Goal: Use online tool/utility: Utilize a website feature to perform a specific function

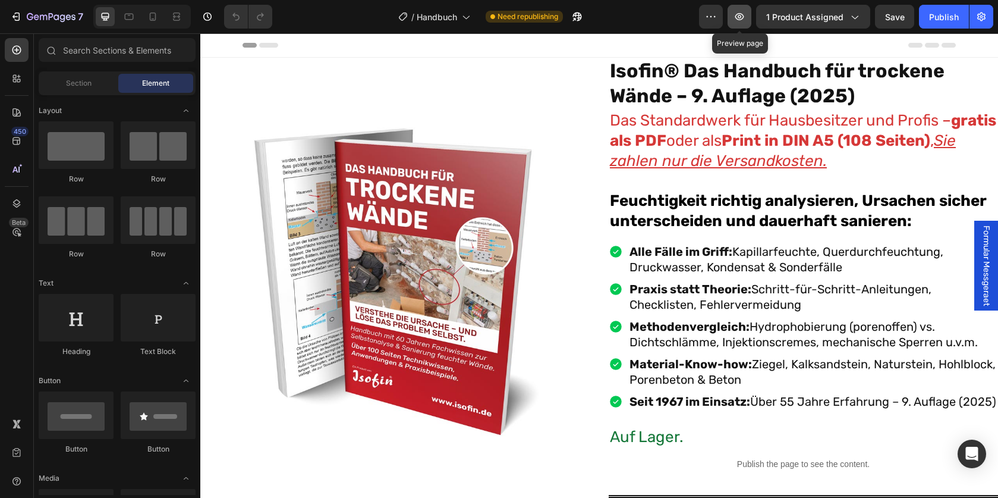
click at [741, 20] on icon "button" at bounding box center [740, 16] width 9 height 7
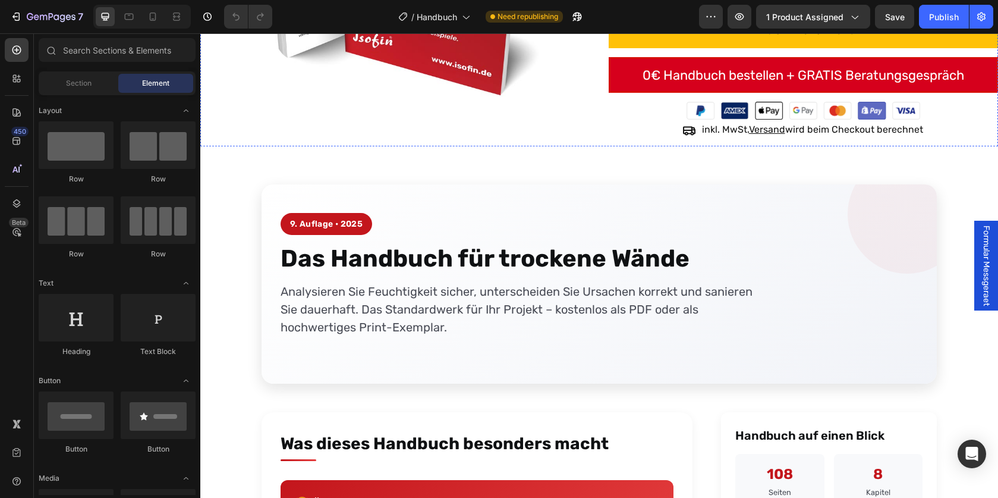
scroll to position [643, 0]
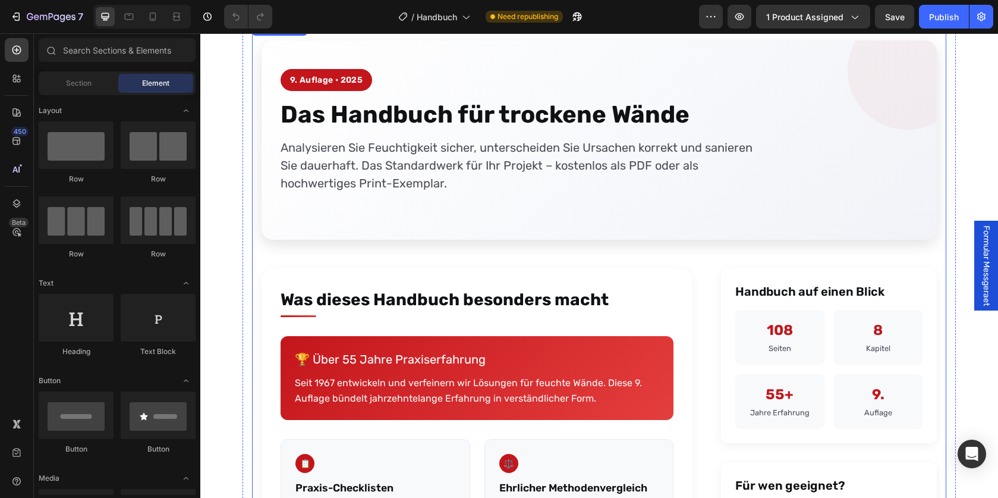
click at [538, 310] on h2 "Was dieses Handbuch besonders macht" at bounding box center [477, 302] width 393 height 30
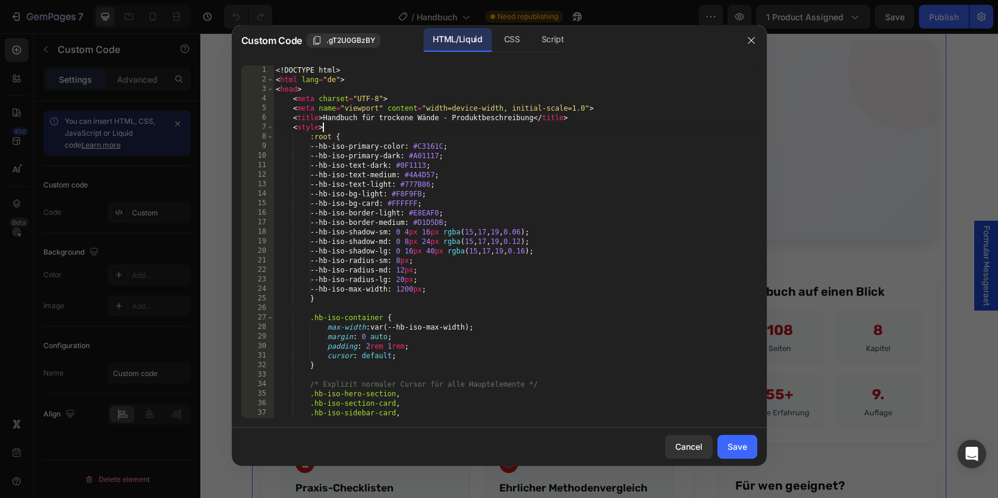
click at [513, 126] on div "<! DOCTYPE html > < html lang = "de" > < head > < meta charset = "UTF-8" > < me…" at bounding box center [515, 251] width 483 height 372
type textarea "</body> </html>"
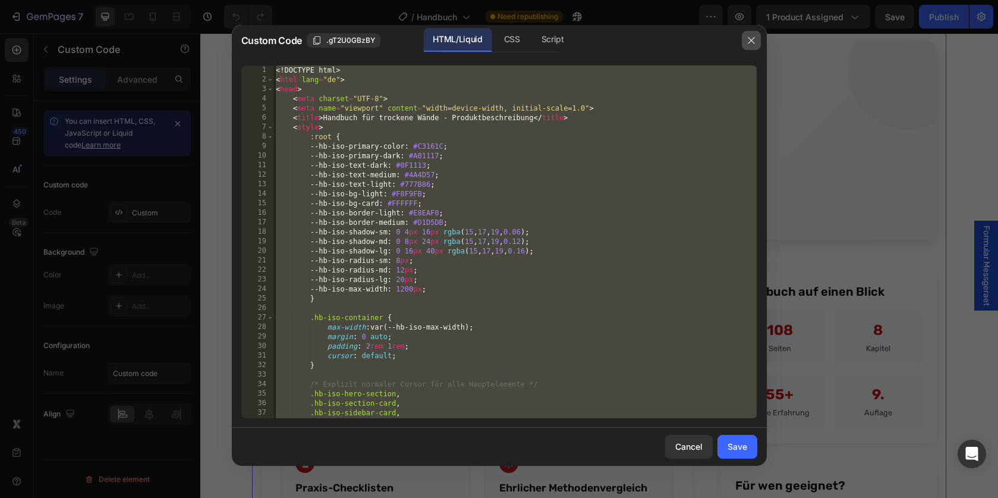
click at [755, 39] on icon "button" at bounding box center [752, 41] width 10 height 10
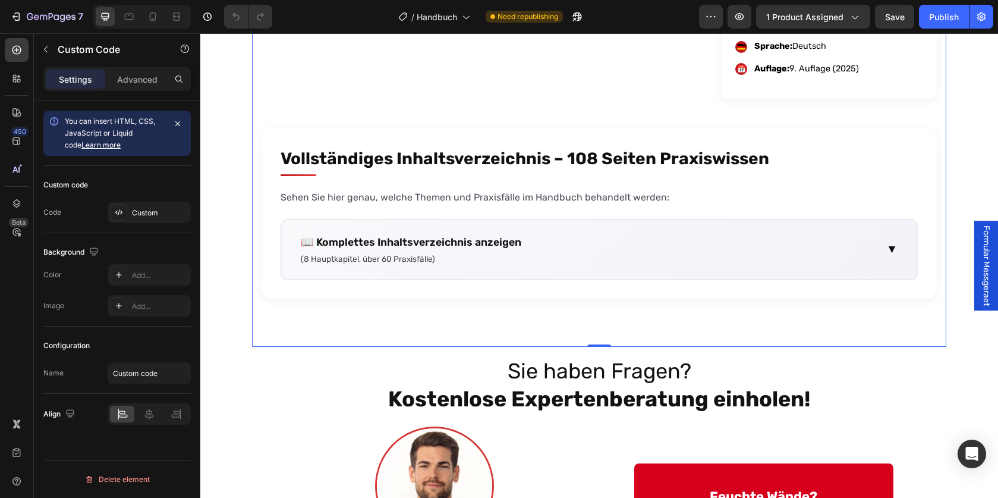
scroll to position [1573, 0]
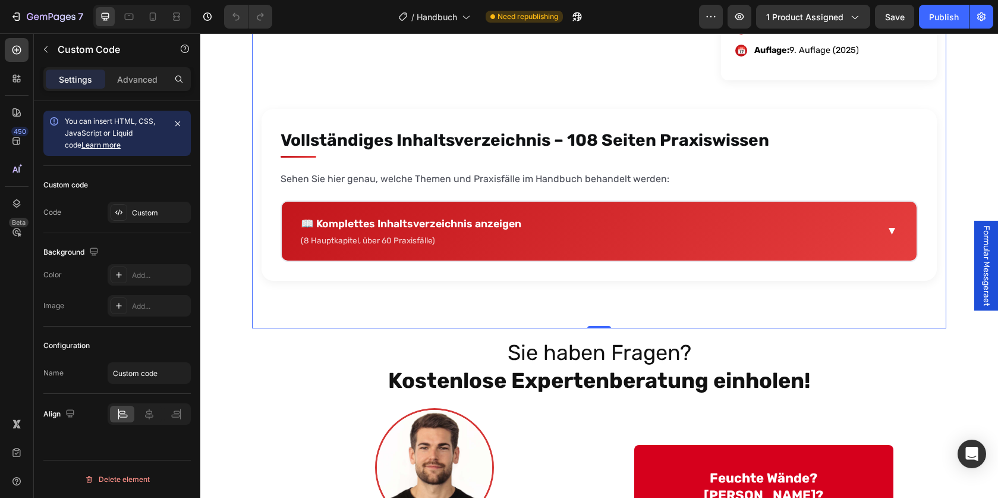
click at [533, 237] on summary "📖 Komplettes Inhaltsverzeichnis anzeigen (8 Hauptkapitel, über 60 Praxisfälle) ▼" at bounding box center [599, 231] width 635 height 59
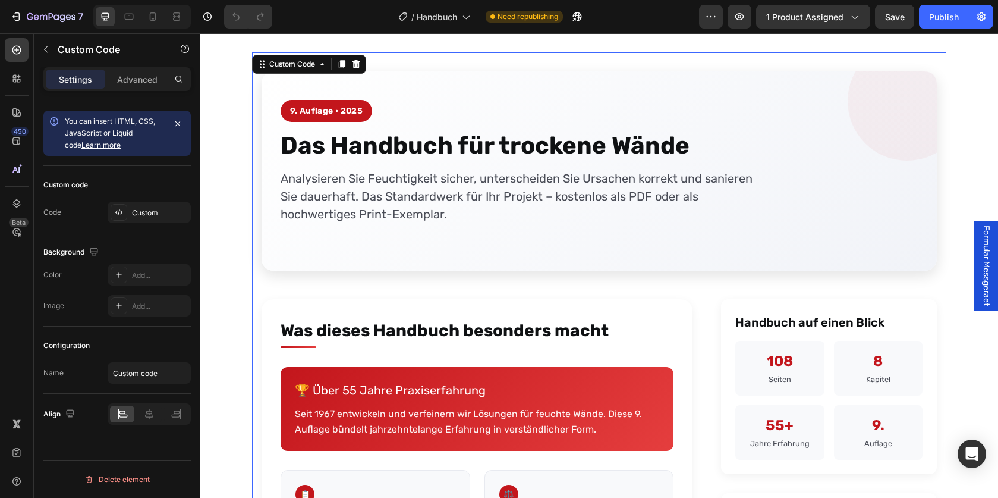
scroll to position [0, 0]
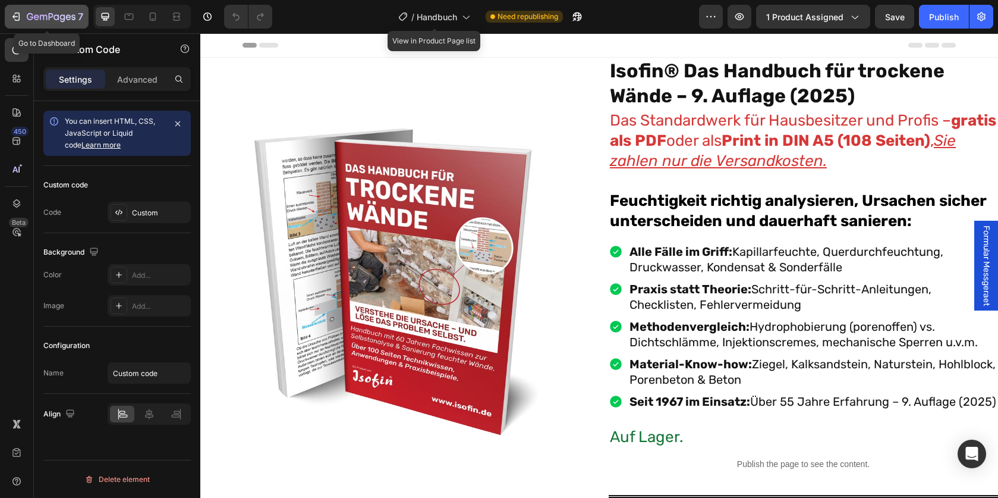
click at [52, 15] on icon "button" at bounding box center [51, 16] width 5 height 7
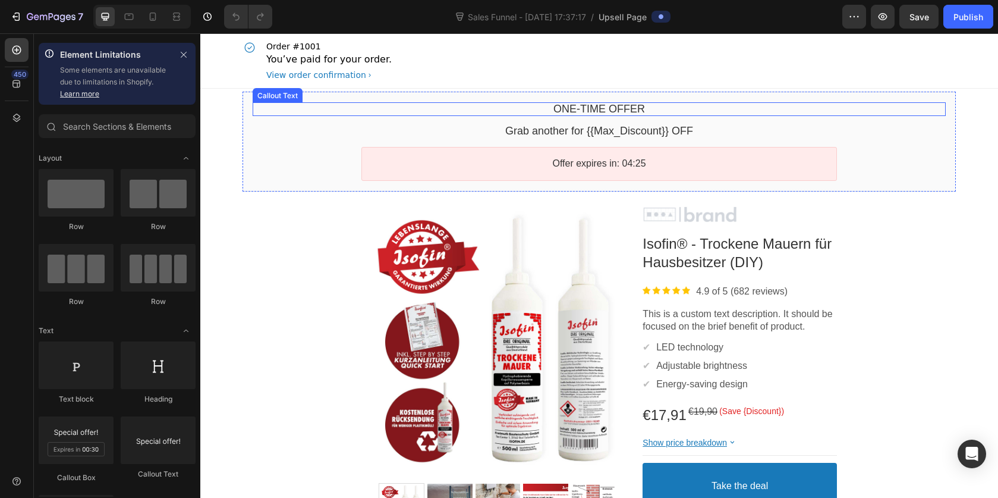
click at [593, 107] on bdo "One-time Offer" at bounding box center [600, 109] width 92 height 12
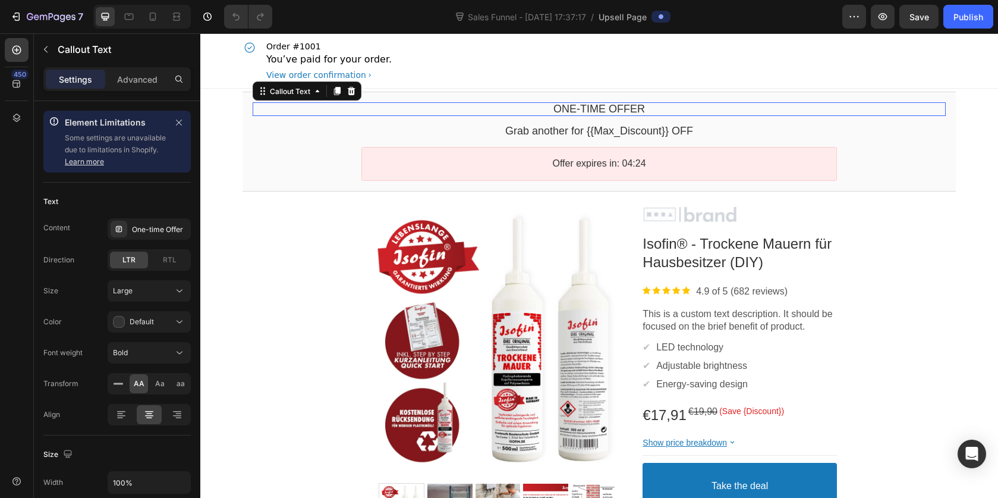
click at [593, 107] on bdo "One-time Offer" at bounding box center [600, 109] width 92 height 12
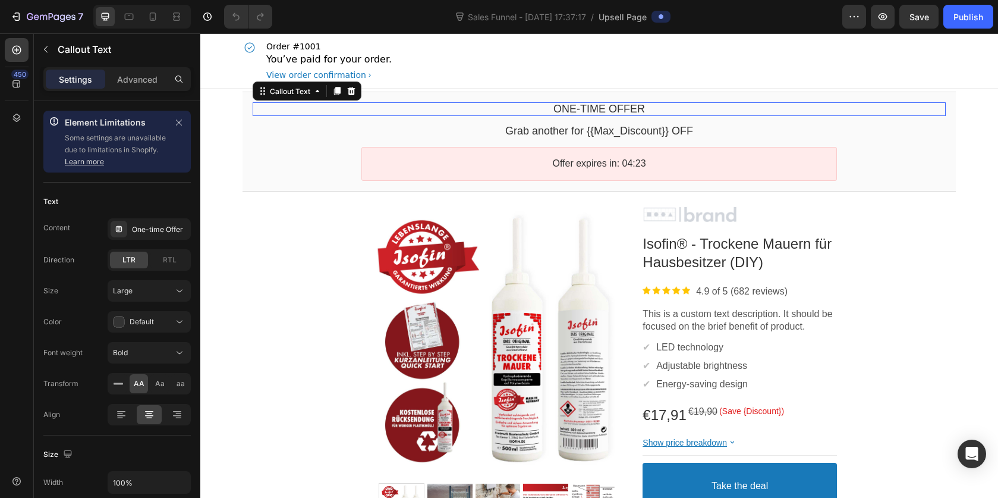
click at [593, 107] on bdo "One-time Offer" at bounding box center [600, 109] width 92 height 12
click at [579, 109] on bdo "One-time Offer" at bounding box center [600, 109] width 92 height 12
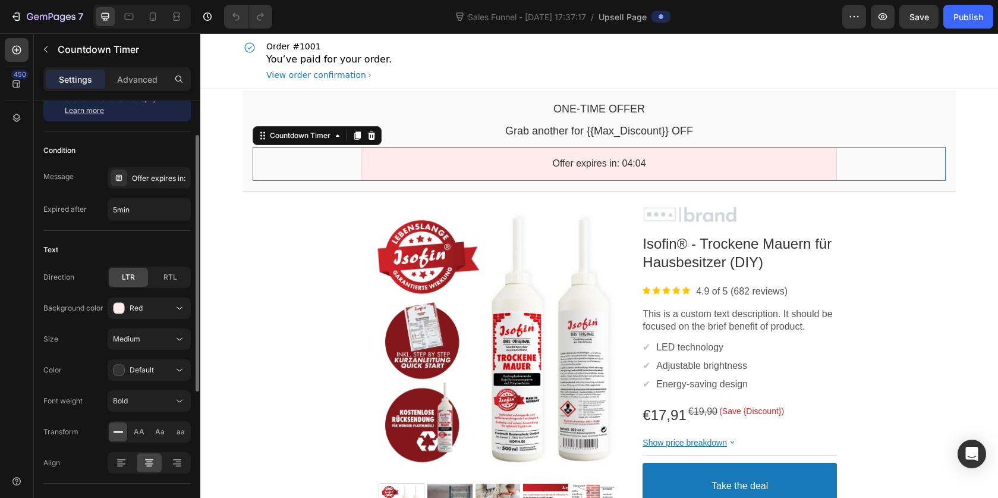
scroll to position [56, 0]
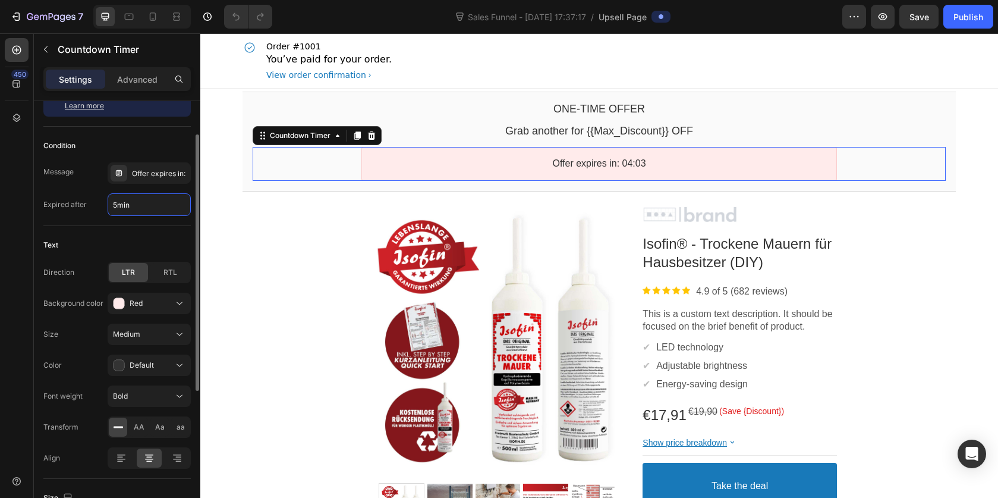
click at [137, 208] on input "5min" at bounding box center [149, 204] width 82 height 21
type input "10min"
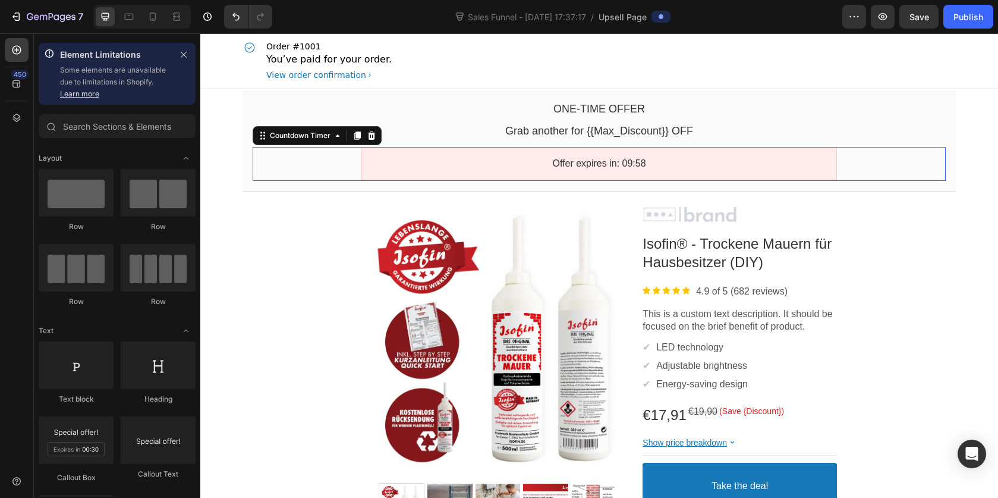
click at [771, 74] on div "Order #1001 You’ve paid for your order. View order confirmation" at bounding box center [600, 60] width 714 height 55
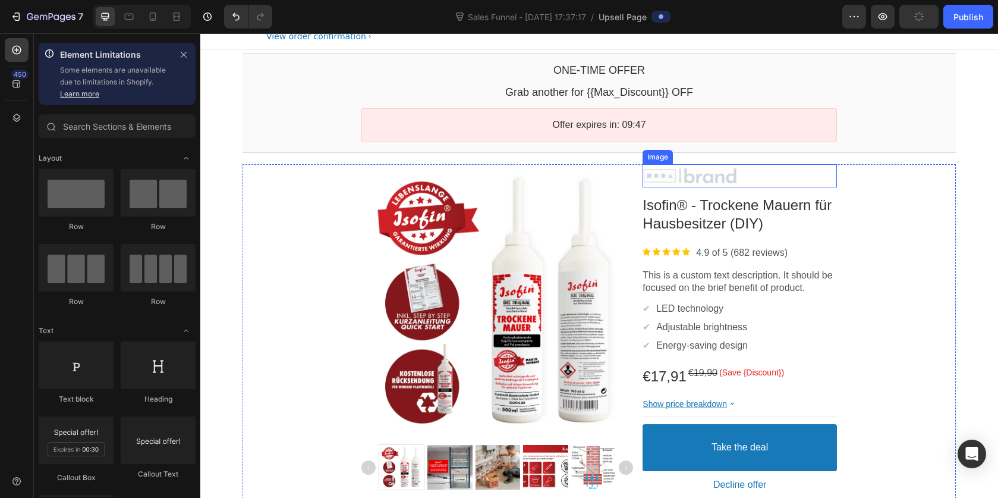
scroll to position [0, 0]
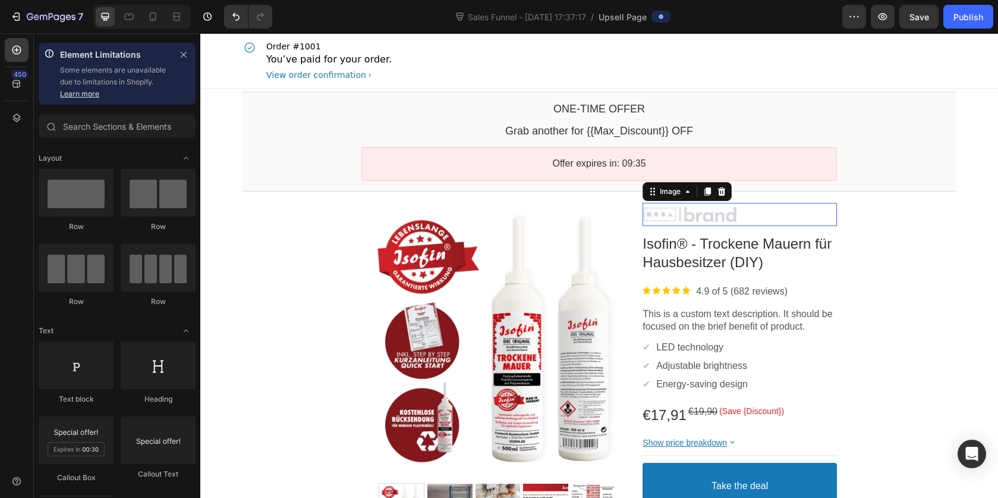
click at [717, 219] on div at bounding box center [740, 215] width 194 height 18
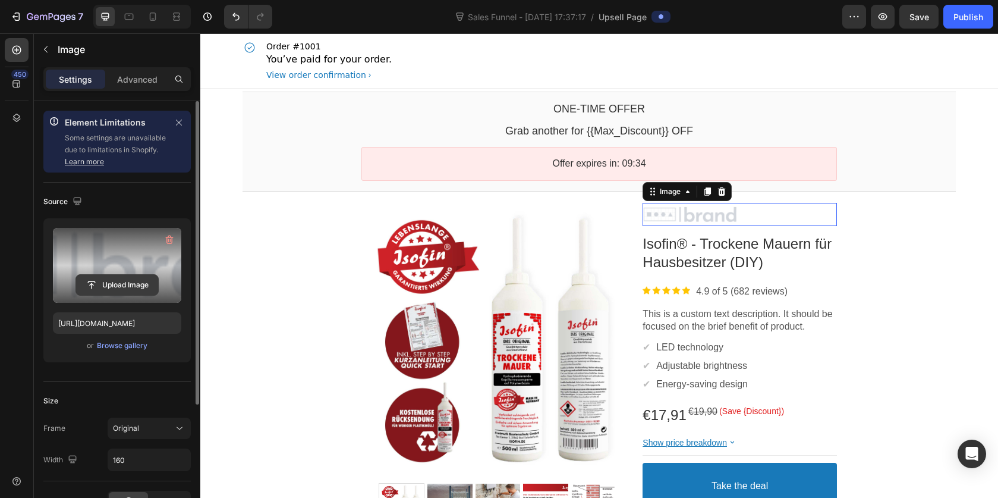
click at [139, 288] on input "file" at bounding box center [117, 285] width 82 height 20
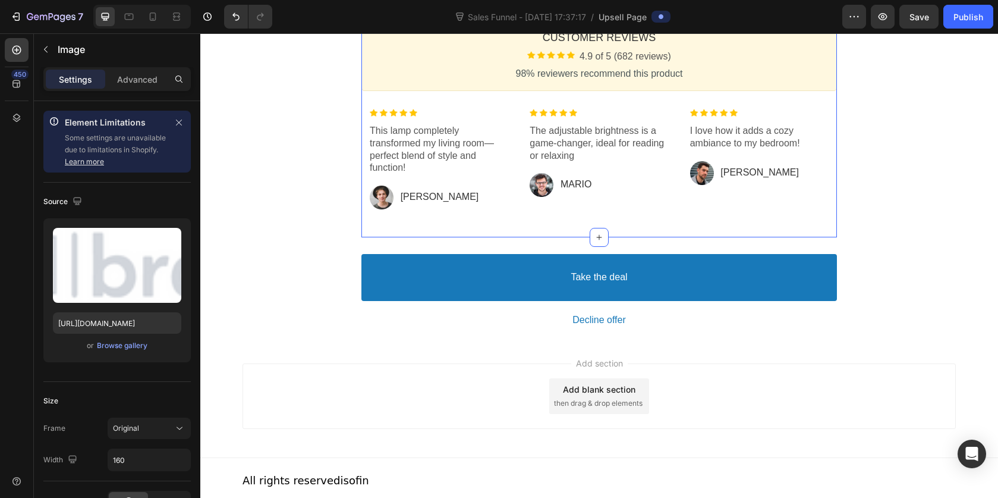
scroll to position [840, 0]
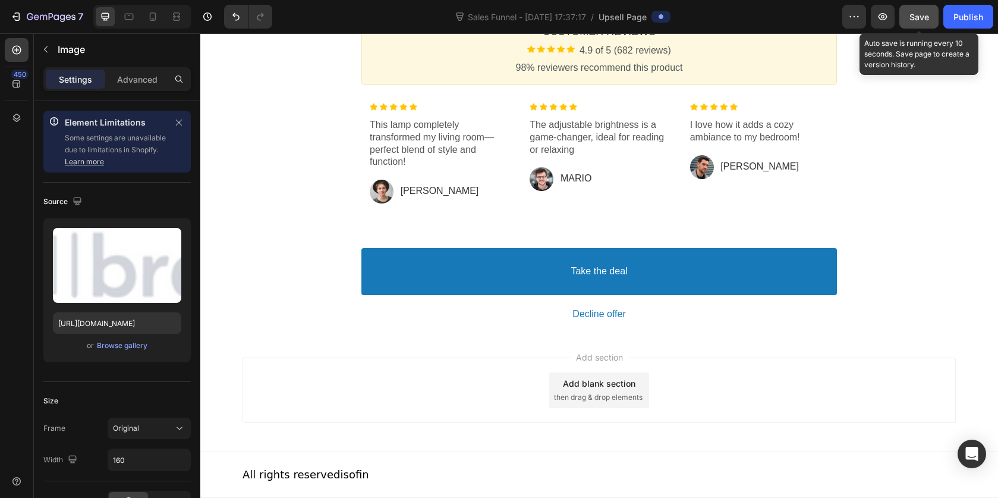
click at [910, 19] on span "Save" at bounding box center [920, 17] width 20 height 10
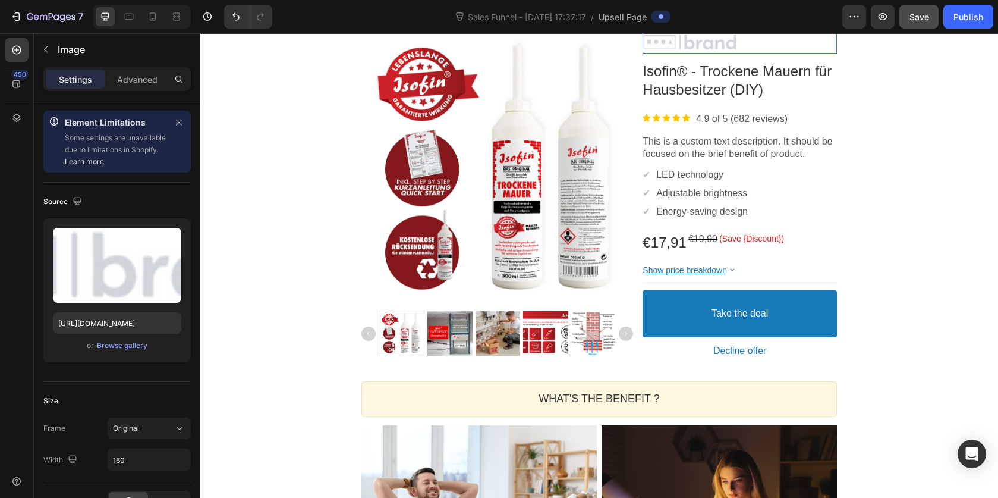
scroll to position [0, 0]
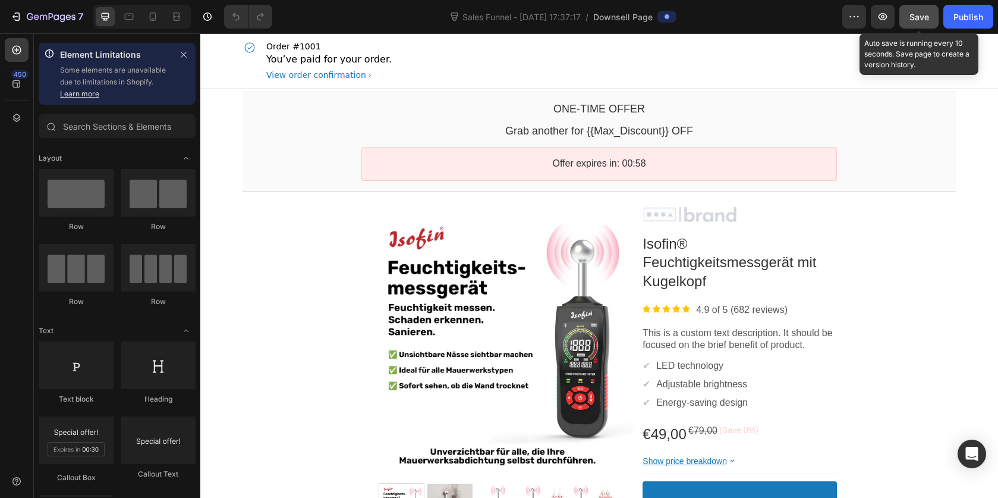
click at [910, 14] on span "Save" at bounding box center [920, 17] width 20 height 10
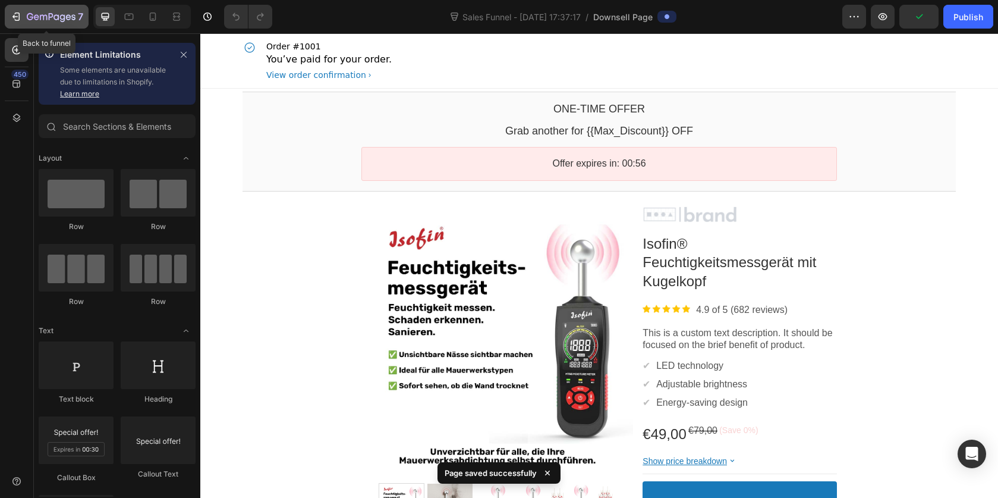
click at [43, 15] on icon "button" at bounding box center [43, 17] width 7 height 5
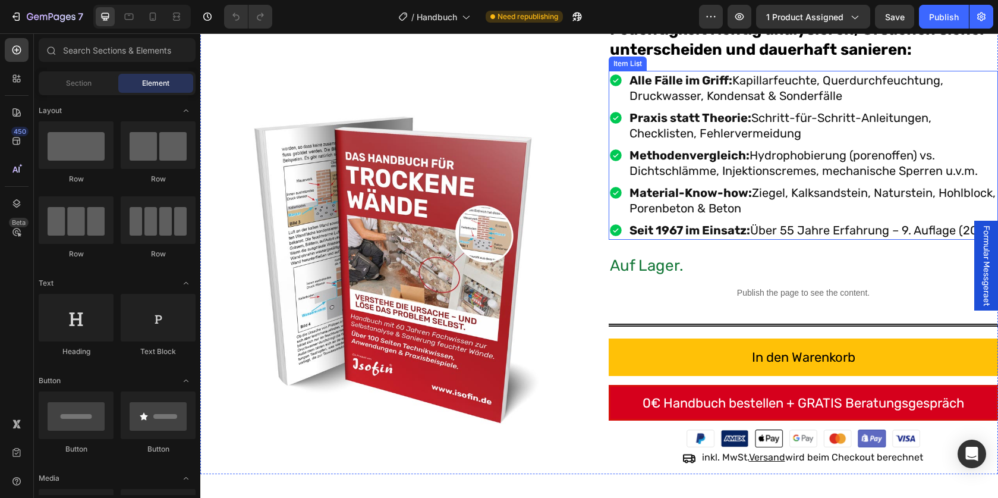
scroll to position [265, 0]
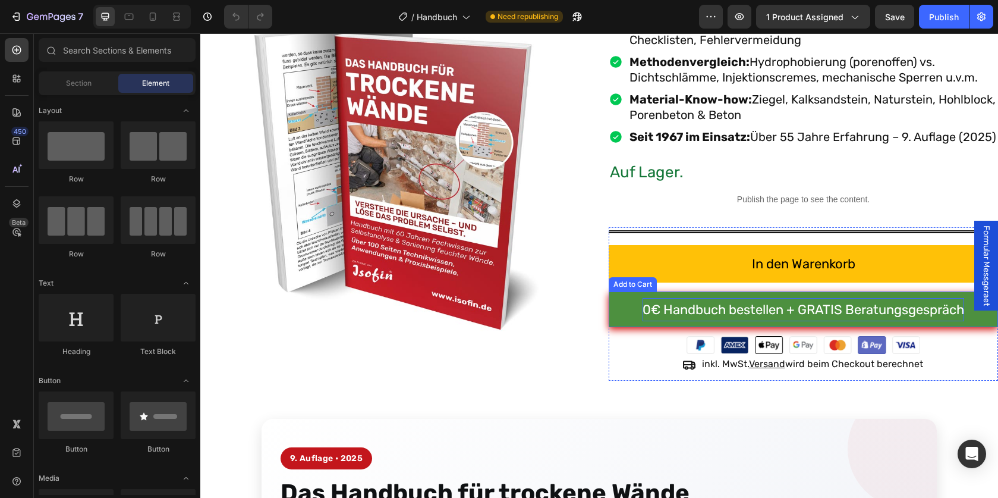
click at [739, 322] on div "0€ Handbuch bestellen + GRATIS Beratungsgespräch" at bounding box center [804, 310] width 322 height 24
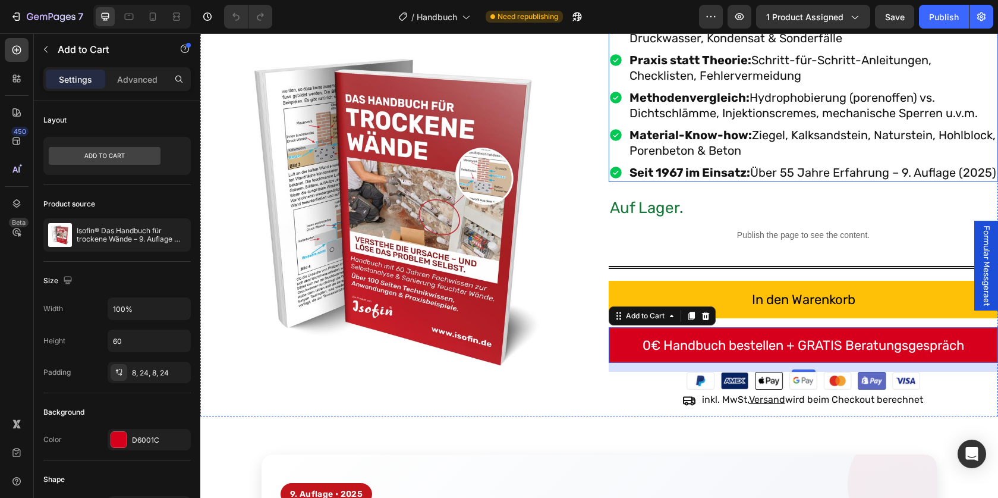
scroll to position [301, 0]
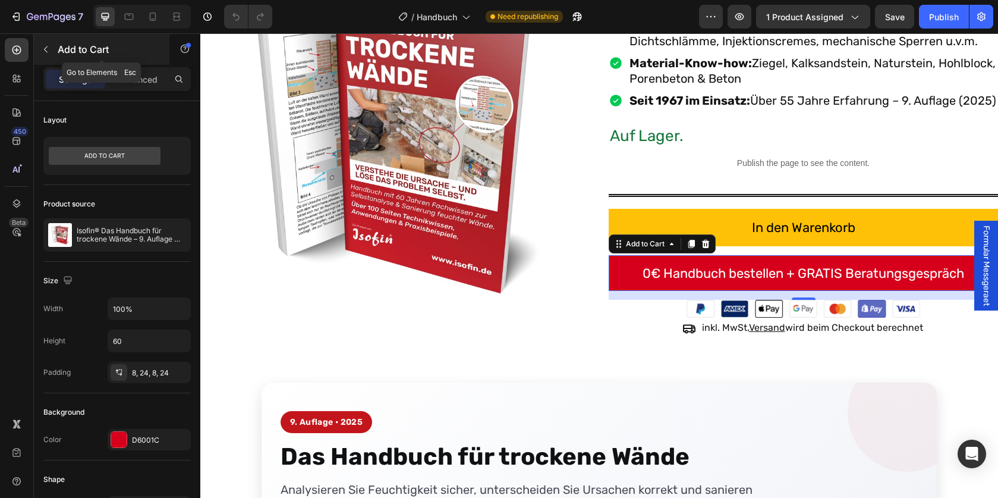
click at [48, 46] on icon "button" at bounding box center [46, 50] width 10 height 10
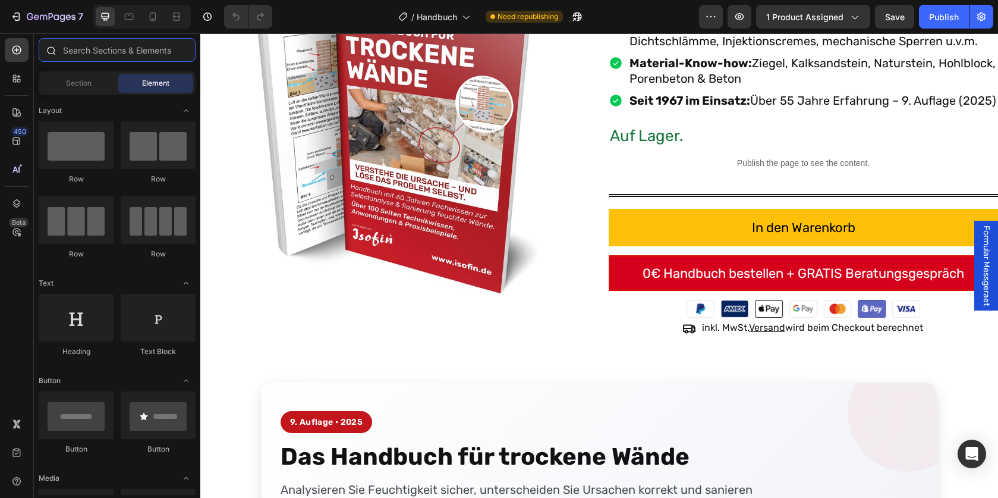
click at [111, 49] on input "text" at bounding box center [117, 50] width 157 height 24
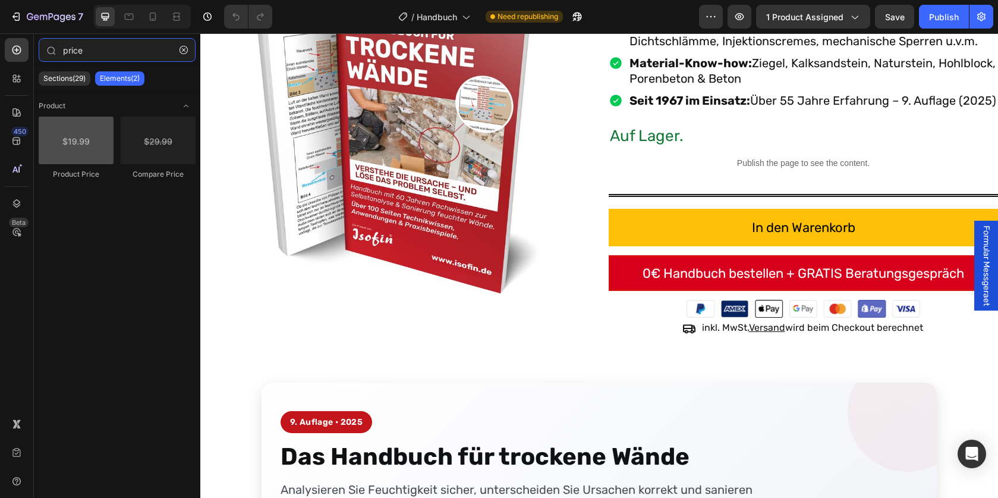
type input "price"
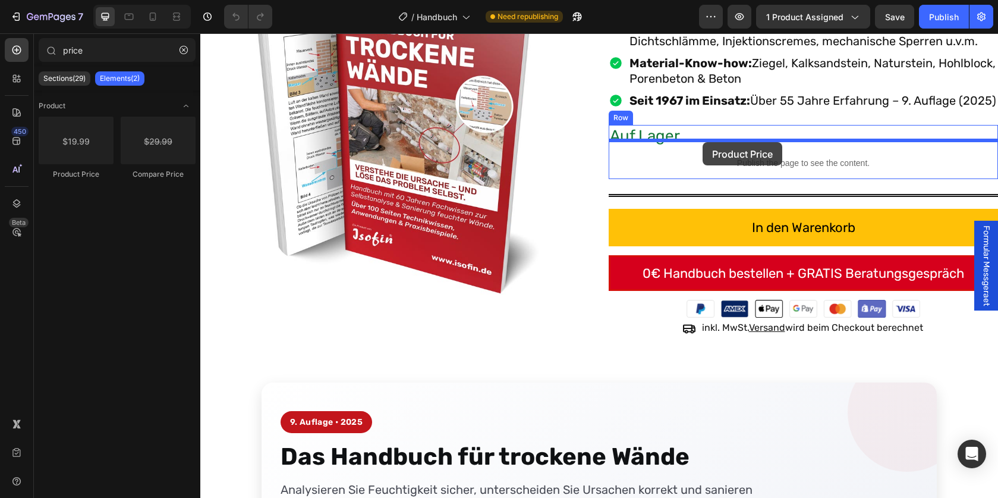
drag, startPoint x: 282, startPoint y: 179, endPoint x: 703, endPoint y: 142, distance: 422.0
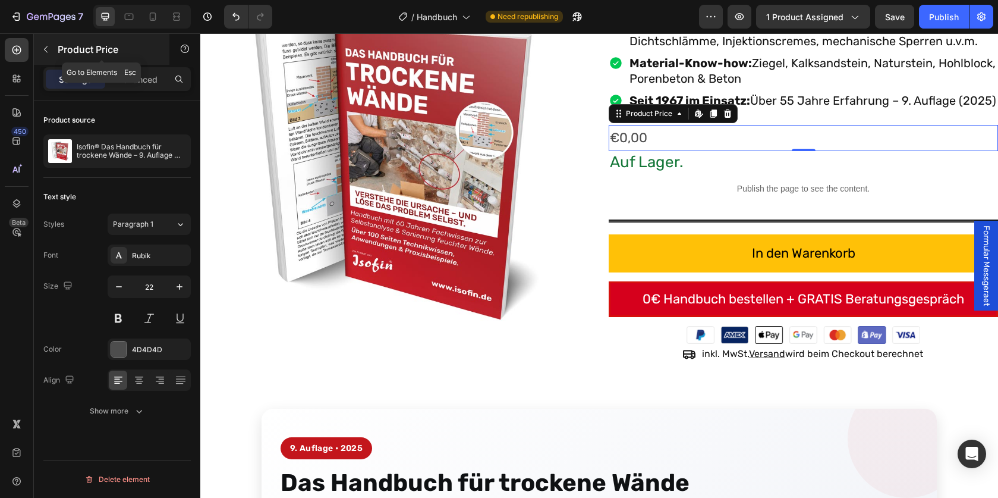
click at [42, 46] on icon "button" at bounding box center [46, 50] width 10 height 10
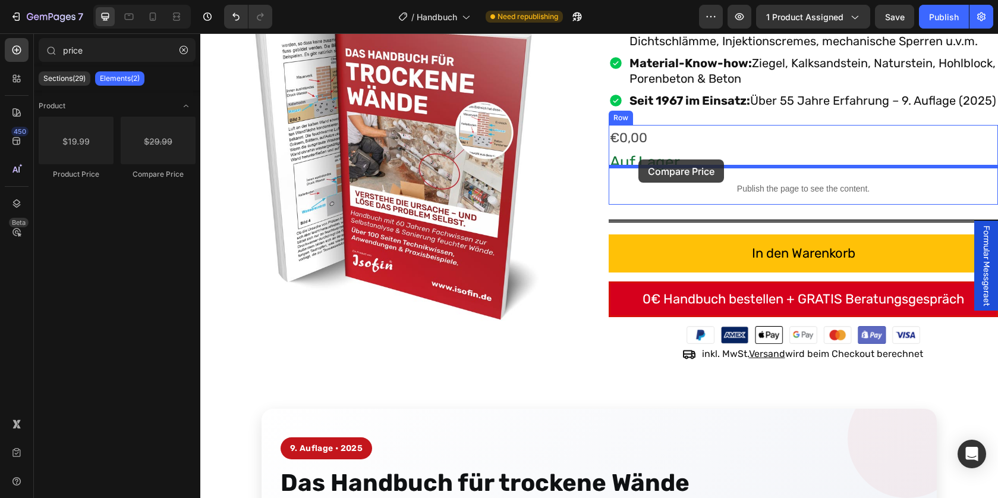
drag, startPoint x: 359, startPoint y: 171, endPoint x: 640, endPoint y: 160, distance: 281.5
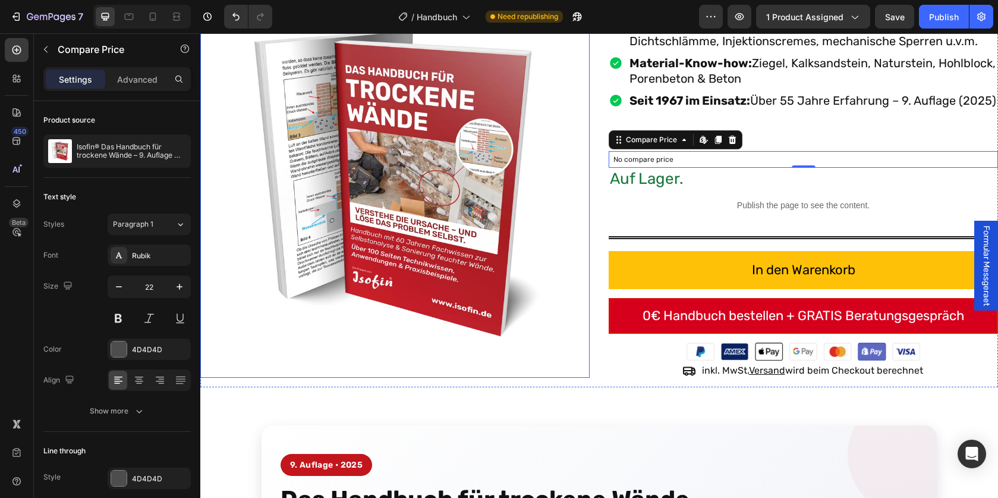
click at [568, 147] on img at bounding box center [394, 182] width 389 height 389
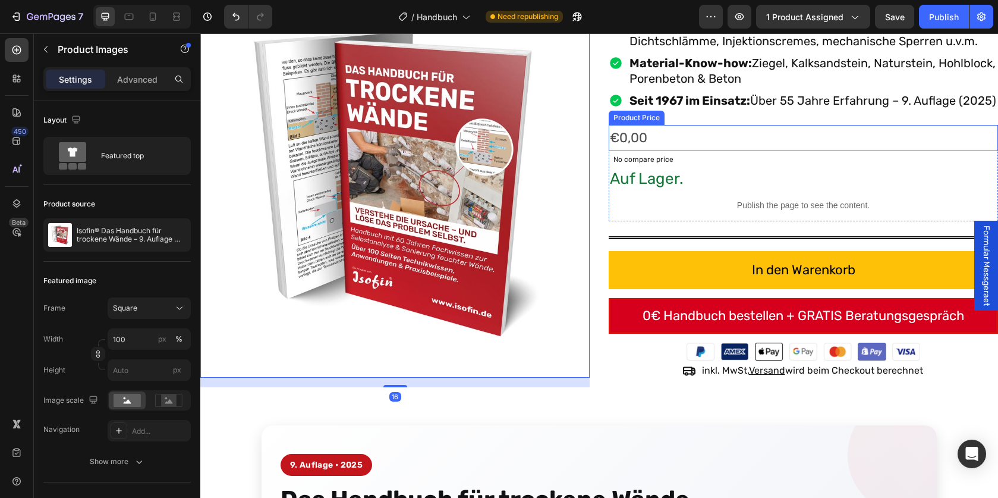
click at [657, 151] on div "€0,00" at bounding box center [803, 138] width 389 height 26
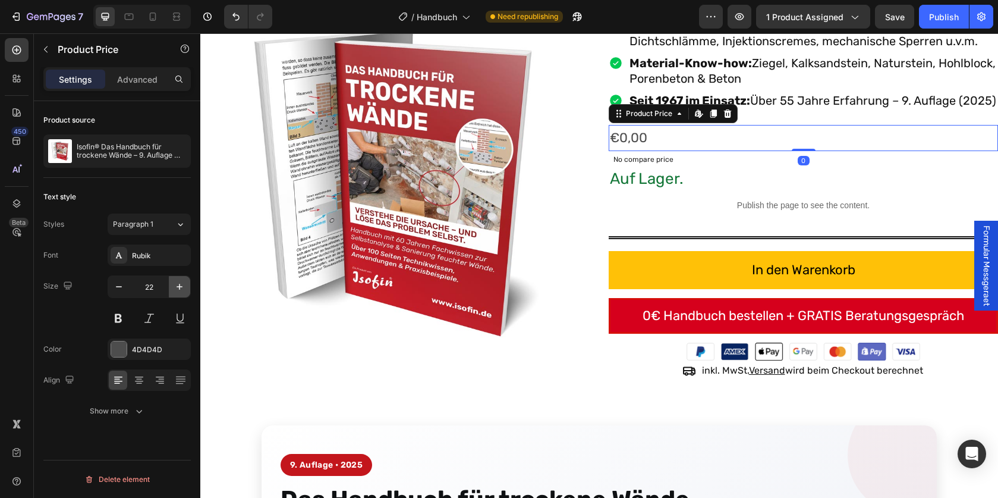
click at [174, 287] on icon "button" at bounding box center [180, 287] width 12 height 12
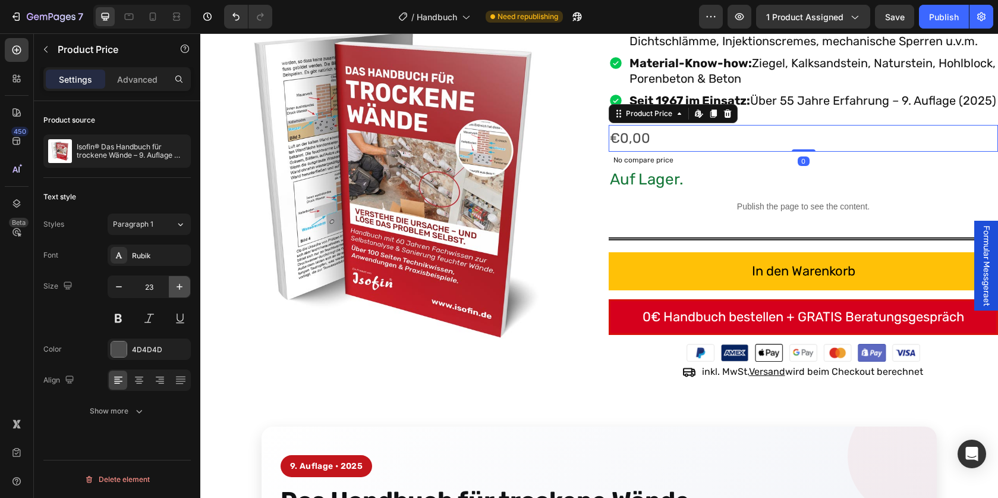
click at [174, 287] on icon "button" at bounding box center [180, 287] width 12 height 12
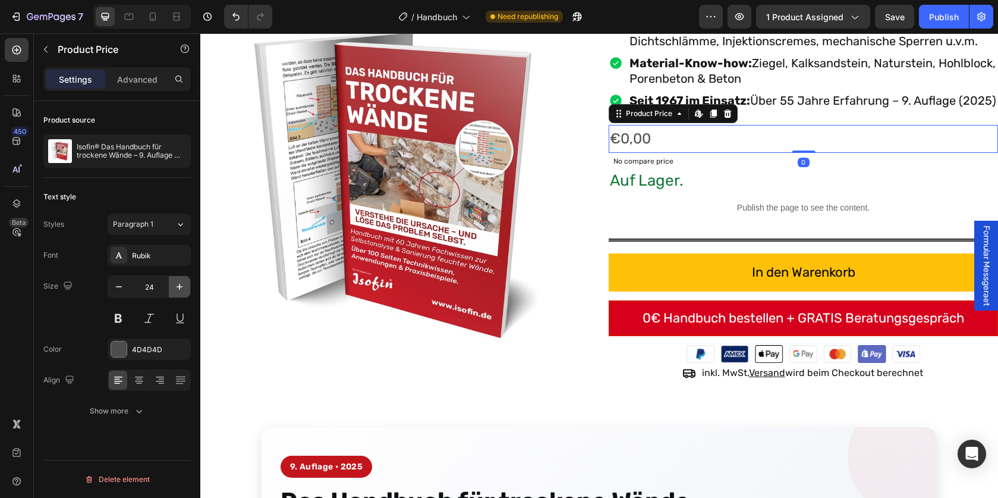
click at [174, 287] on icon "button" at bounding box center [180, 287] width 12 height 12
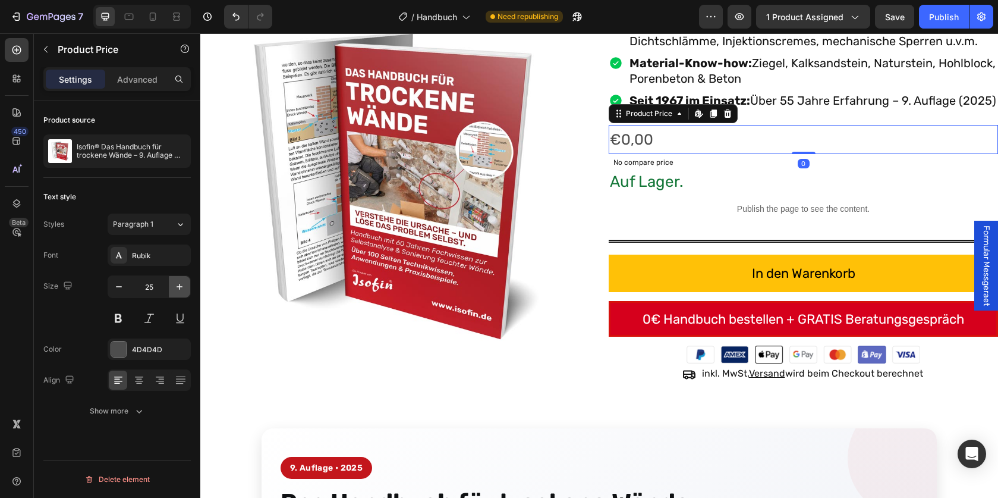
click at [174, 287] on icon "button" at bounding box center [180, 287] width 12 height 12
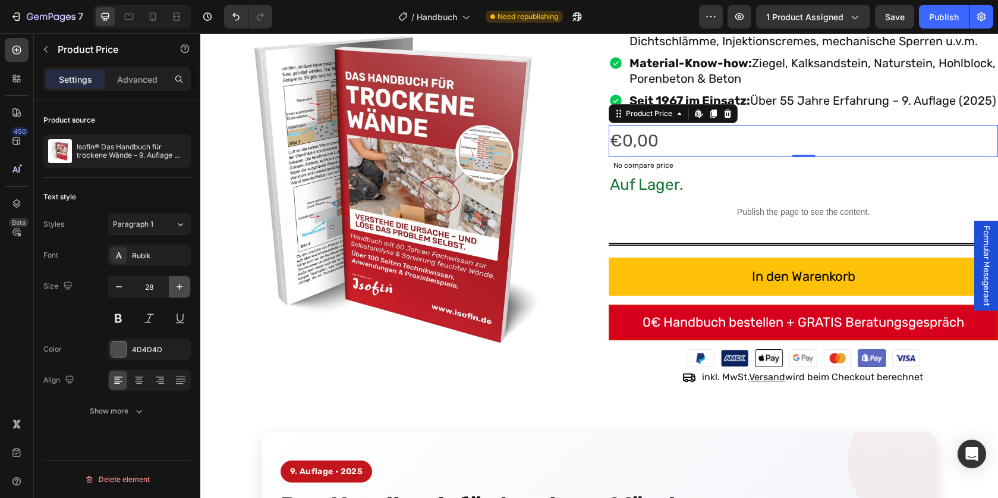
click at [174, 287] on icon "button" at bounding box center [180, 287] width 12 height 12
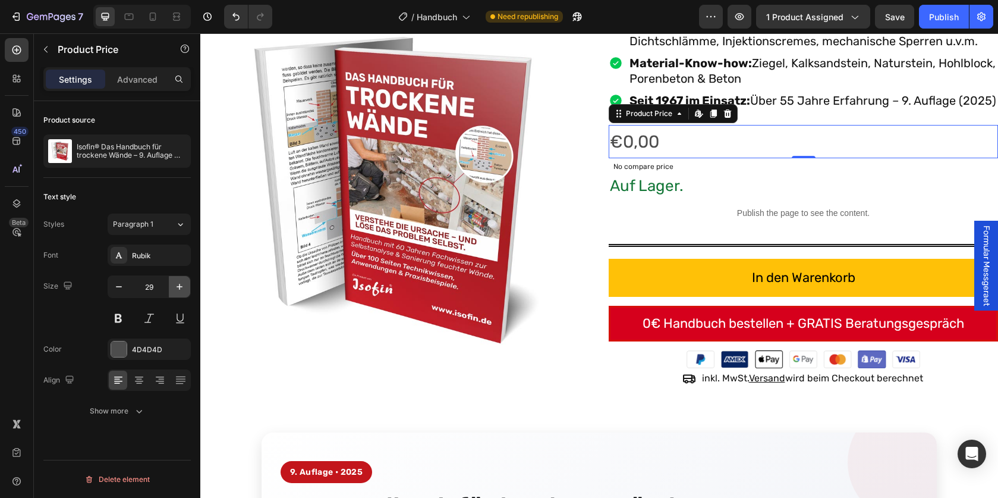
click at [174, 287] on icon "button" at bounding box center [180, 287] width 12 height 12
type input "30"
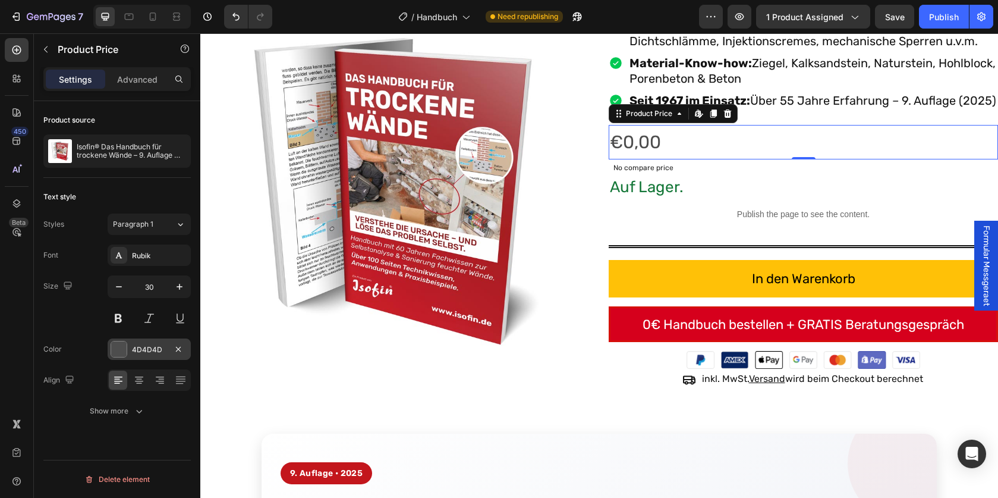
click at [120, 347] on div at bounding box center [118, 348] width 15 height 15
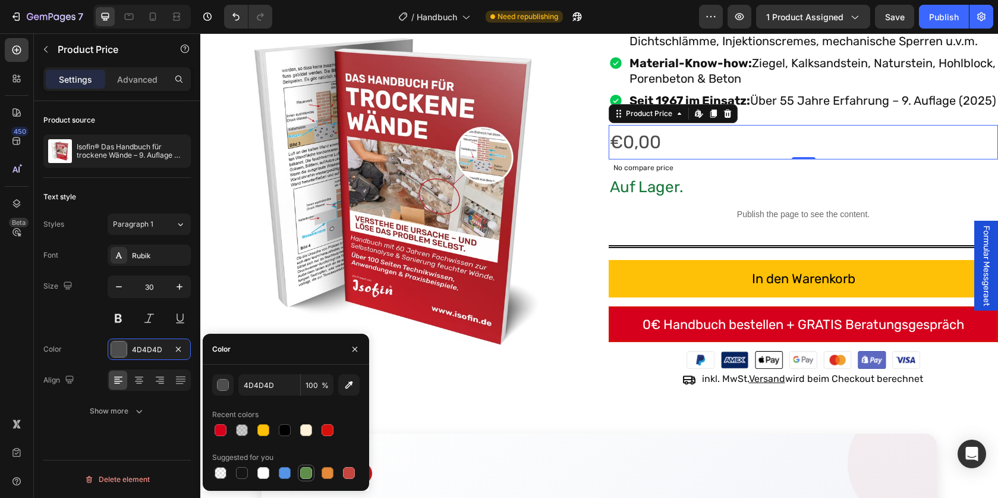
click at [307, 474] on div at bounding box center [306, 473] width 12 height 12
type input "5E8E49"
click at [642, 199] on h2 "Auf Lager." at bounding box center [803, 187] width 389 height 23
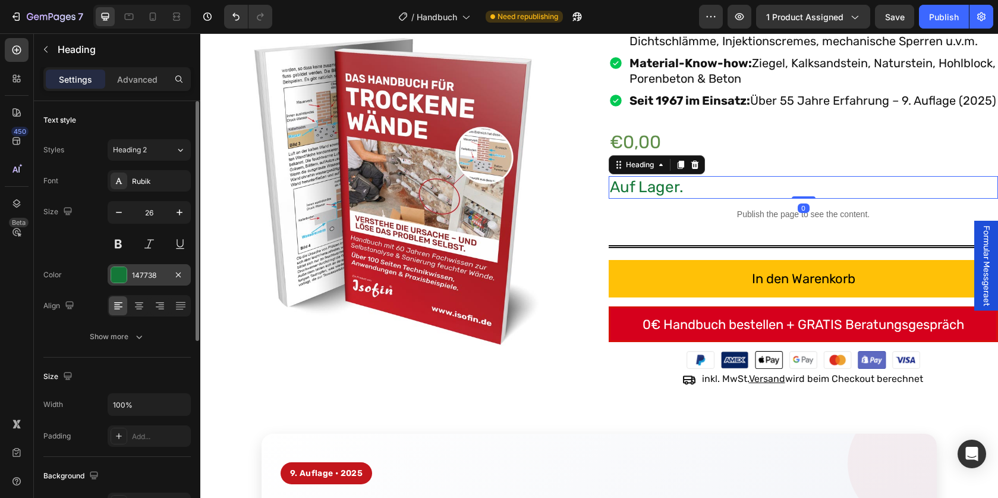
click at [149, 278] on div "147738" at bounding box center [149, 275] width 34 height 11
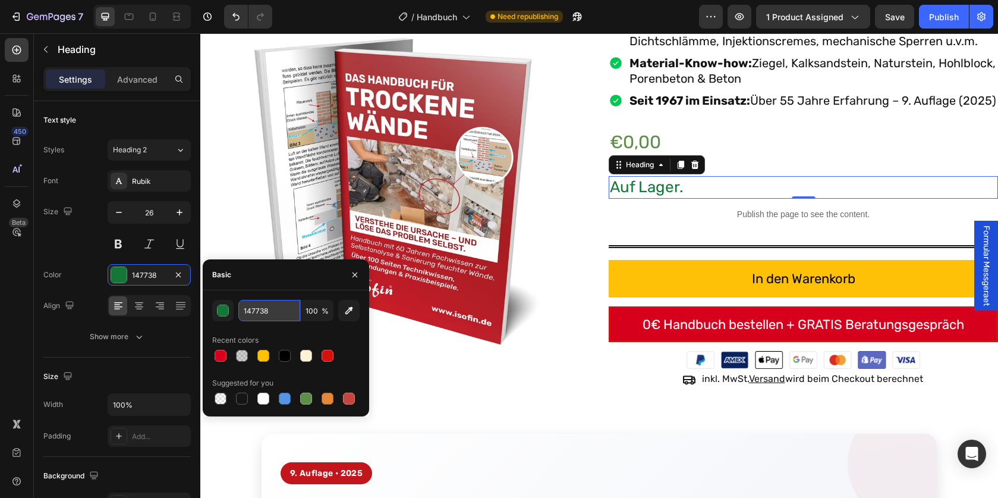
click at [252, 310] on input "147738" at bounding box center [269, 310] width 62 height 21
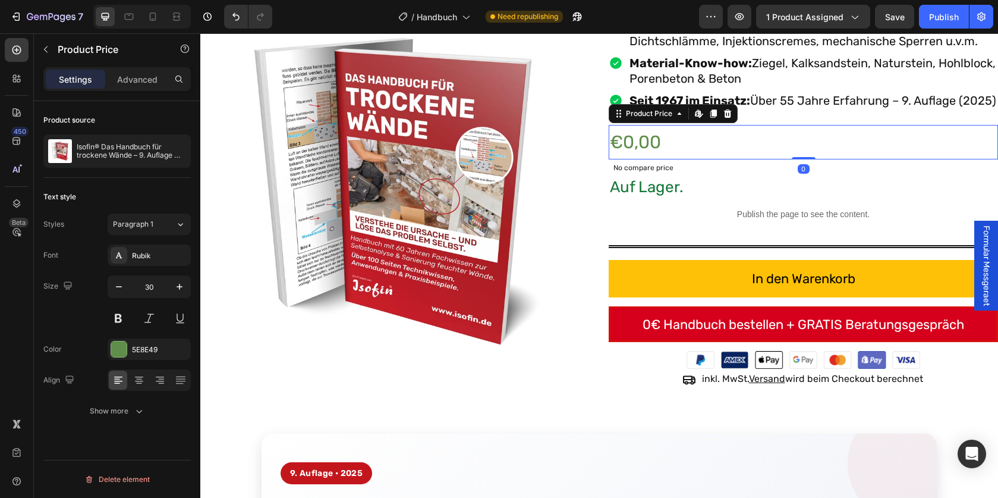
click at [728, 157] on div "€0,00" at bounding box center [803, 142] width 389 height 34
click at [140, 351] on div "5E8E49" at bounding box center [149, 349] width 34 height 11
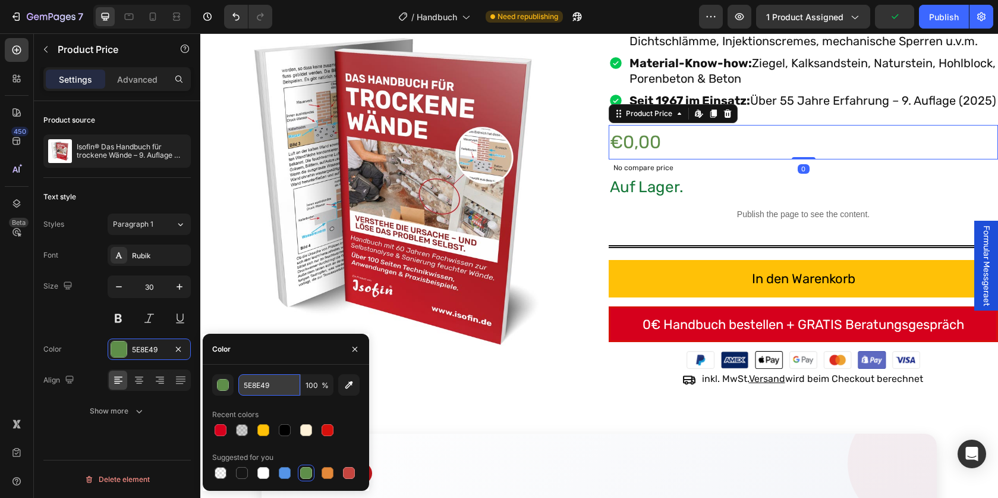
click at [273, 394] on input "5E8E49" at bounding box center [269, 384] width 62 height 21
paste input "147738"
type input "147738"
click at [65, 318] on div "Size 30" at bounding box center [116, 302] width 147 height 54
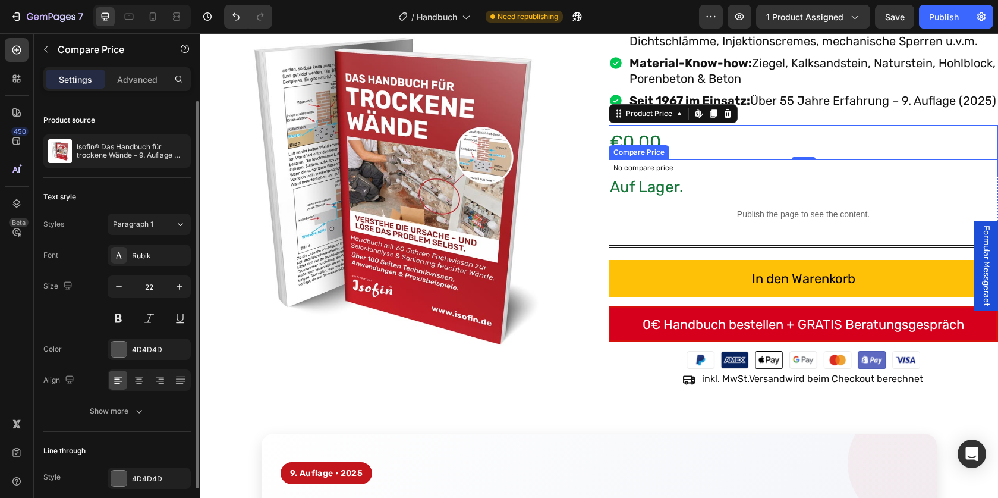
click at [679, 171] on p "No compare price" at bounding box center [804, 167] width 380 height 7
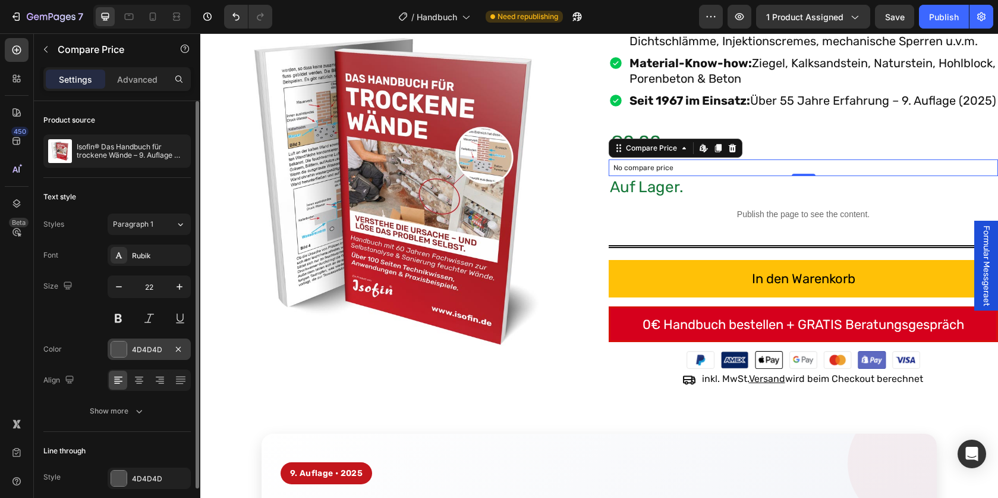
click at [119, 345] on div at bounding box center [118, 348] width 15 height 15
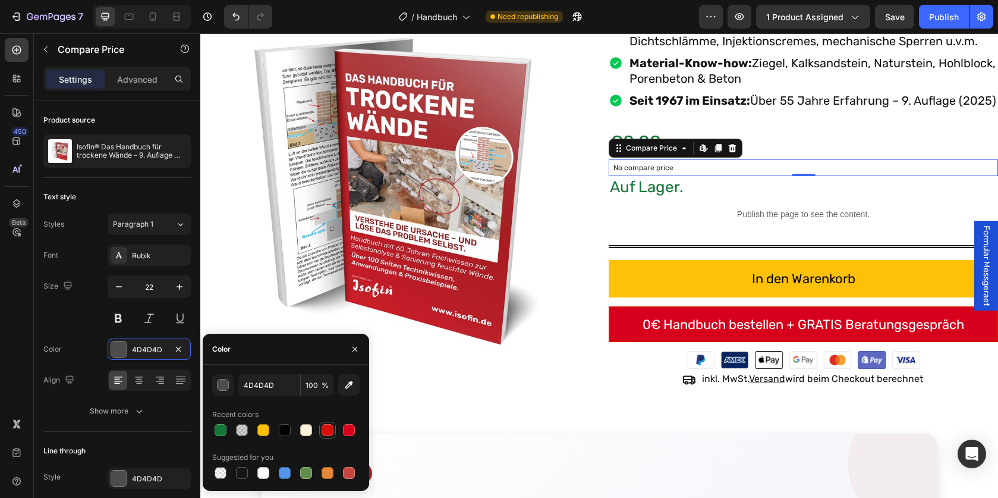
click at [322, 431] on div at bounding box center [328, 430] width 12 height 12
type input "D6100C"
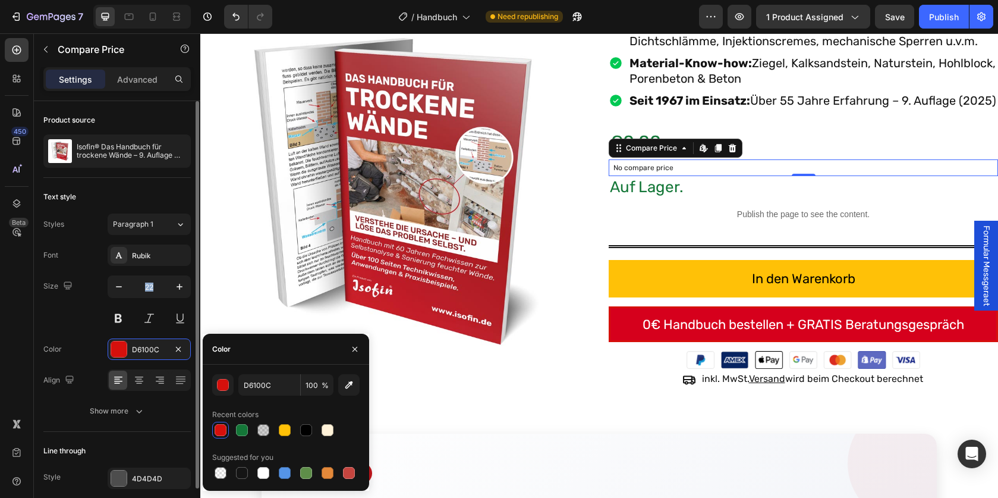
click at [75, 327] on div "Size 22" at bounding box center [116, 302] width 147 height 54
